Goal: Navigation & Orientation: Find specific page/section

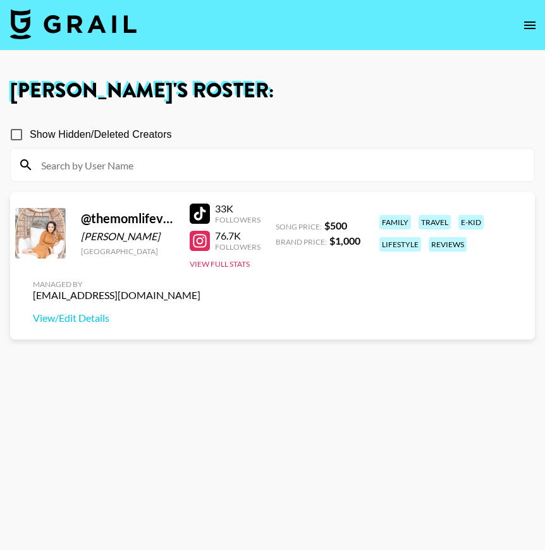
drag, startPoint x: 293, startPoint y: 116, endPoint x: 348, endPoint y: 89, distance: 60.8
click at [294, 116] on section "Show Hidden/Deleted Creators" at bounding box center [272, 146] width 525 height 71
click at [526, 25] on icon "open drawer" at bounding box center [529, 25] width 11 height 8
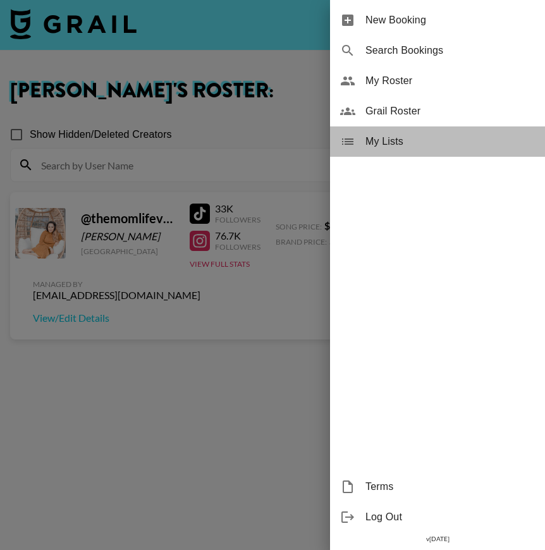
click at [403, 135] on span "My Lists" at bounding box center [449, 141] width 169 height 15
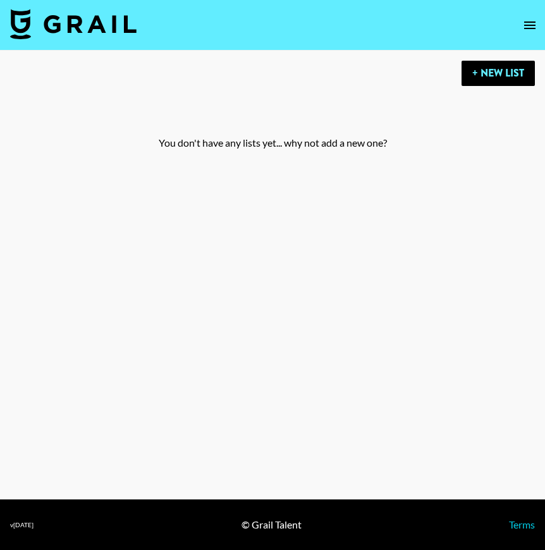
click at [537, 26] on icon "open drawer" at bounding box center [529, 25] width 15 height 15
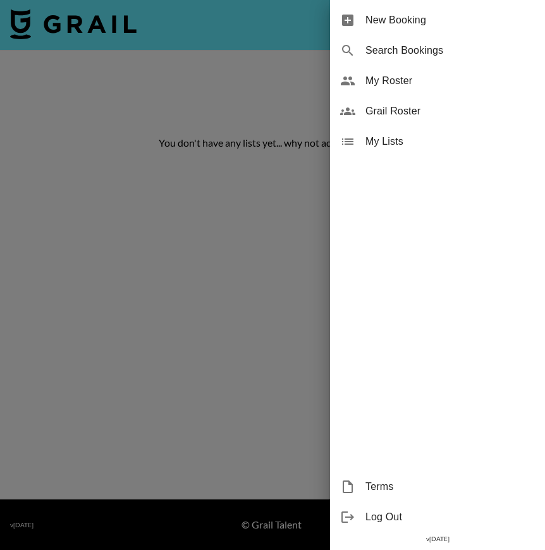
click at [379, 81] on span "My Roster" at bounding box center [449, 80] width 169 height 15
